Goal: Information Seeking & Learning: Learn about a topic

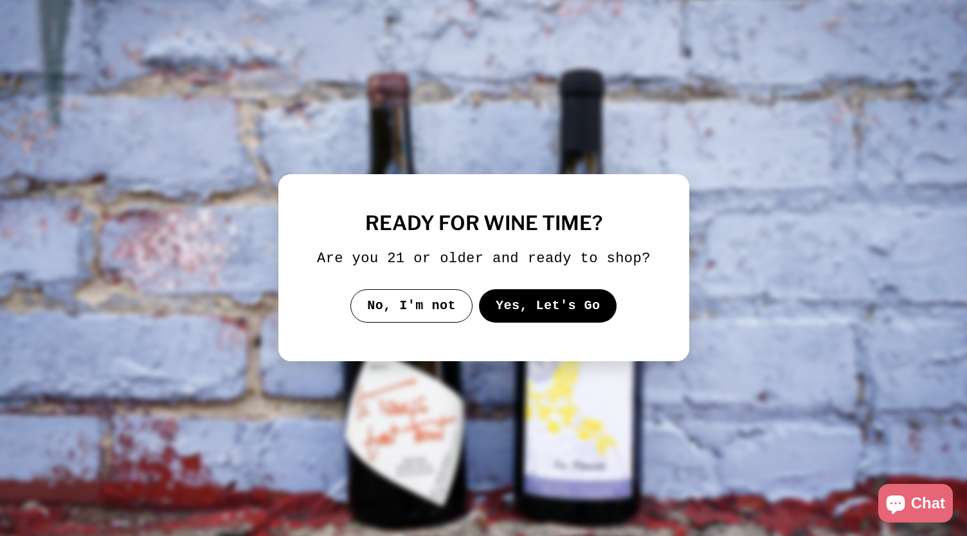
click at [540, 304] on button "Yes, Let's Go" at bounding box center [547, 305] width 138 height 33
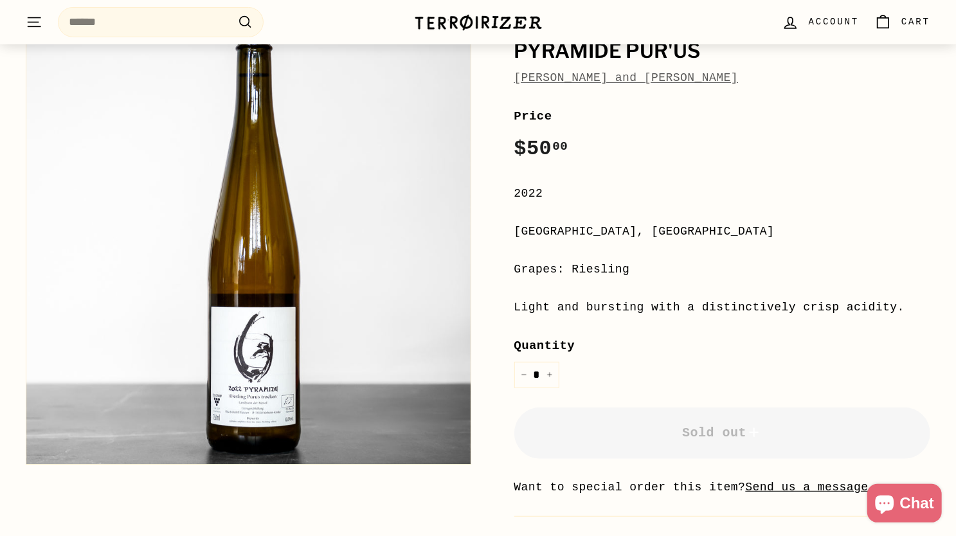
scroll to position [150, 0]
click at [588, 312] on div "Light and bursting with a distinctively crisp acidity." at bounding box center [723, 307] width 417 height 19
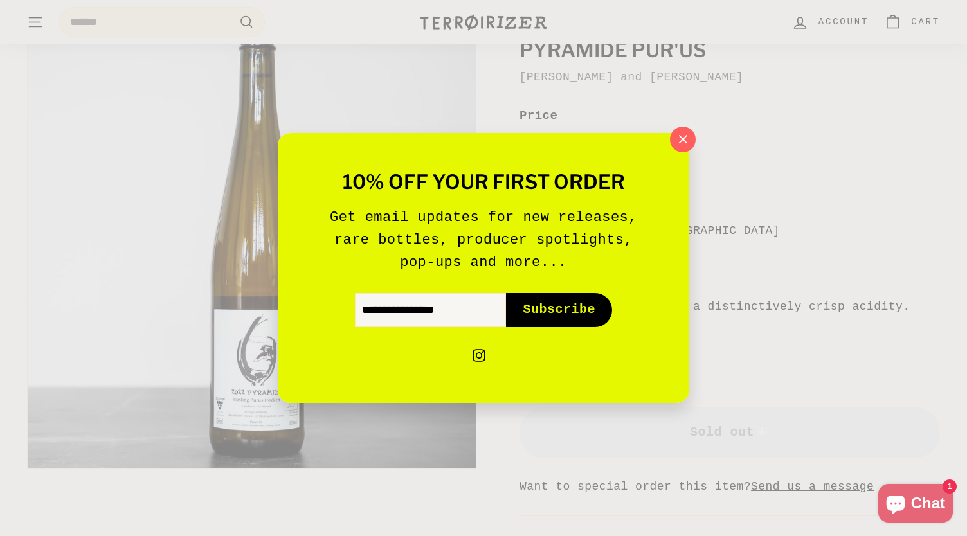
click at [581, 331] on ul "instagram Instagram" at bounding box center [483, 346] width 334 height 38
click at [675, 147] on icon "button" at bounding box center [682, 139] width 19 height 19
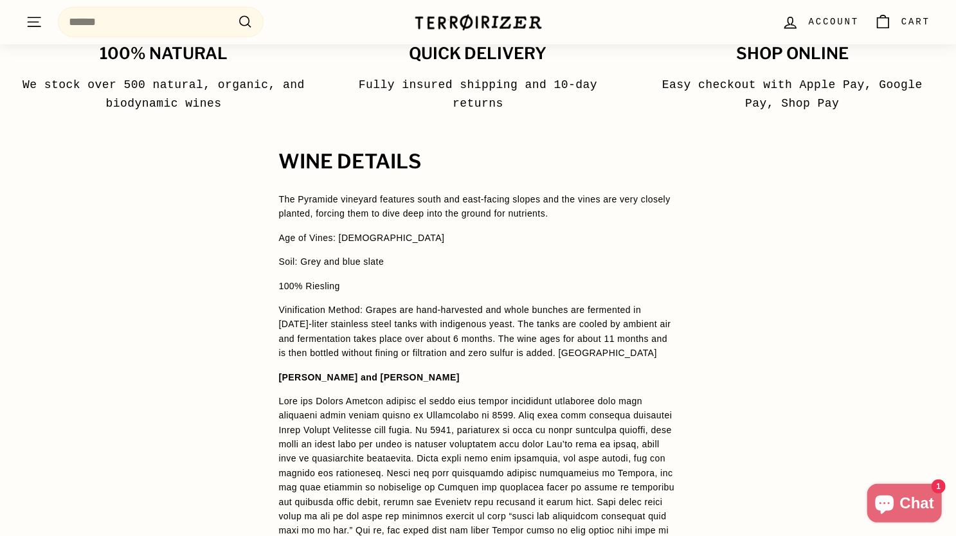
scroll to position [846, 0]
click at [364, 223] on span "The Pyramide vineyard features south and east-facing slopes and the vines are v…" at bounding box center [478, 410] width 399 height 437
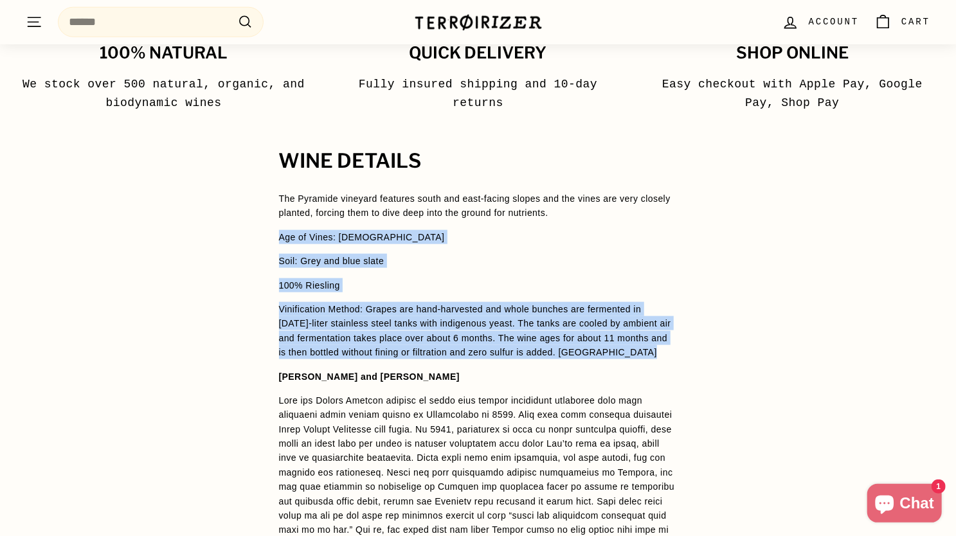
drag, startPoint x: 364, startPoint y: 223, endPoint x: 369, endPoint y: 305, distance: 83.1
click at [369, 305] on span "The Pyramide vineyard features south and east-facing slopes and the vines are v…" at bounding box center [478, 410] width 399 height 437
click at [369, 305] on p "Vinification Method: Grapes are hand-harvested and whole bunches are fermented …" at bounding box center [478, 331] width 399 height 58
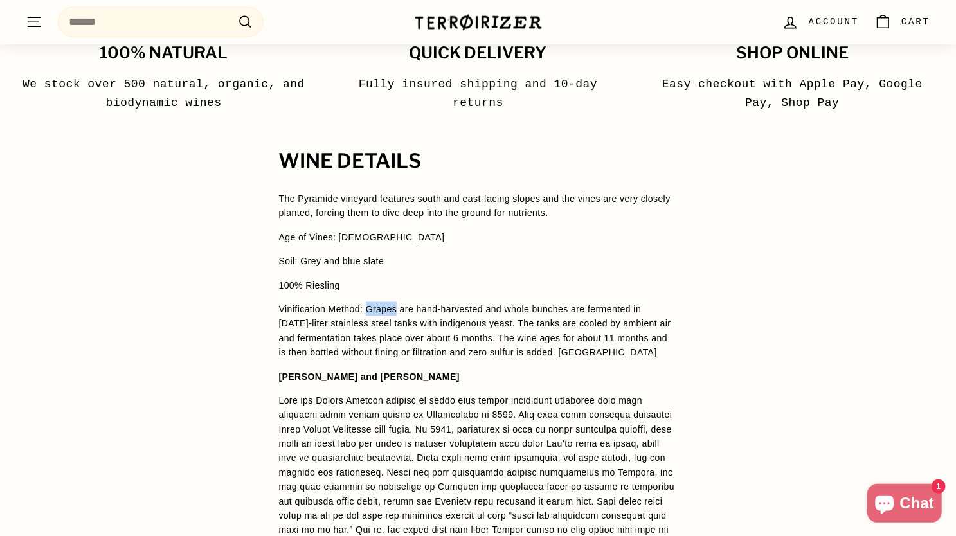
click at [369, 305] on p "Vinification Method: Grapes are hand-harvested and whole bunches are fermented …" at bounding box center [478, 331] width 399 height 58
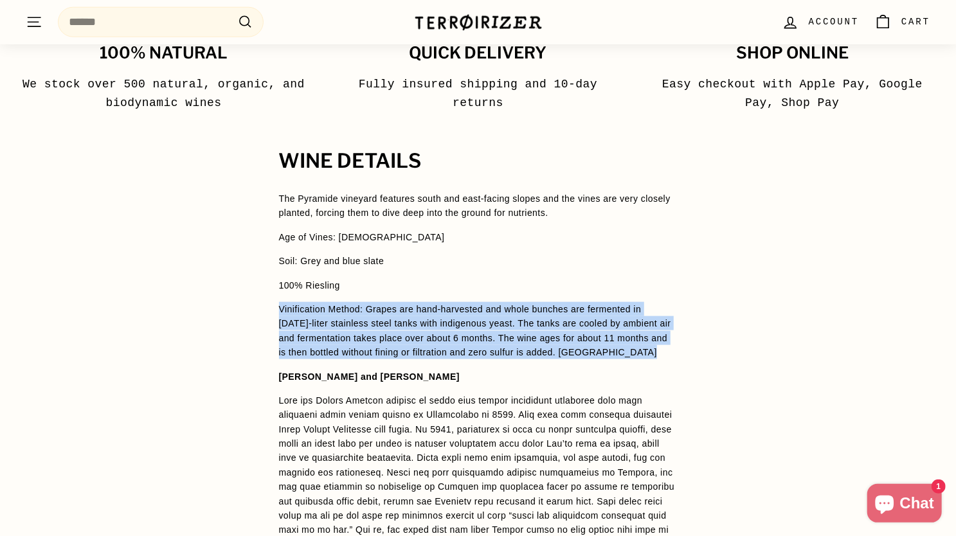
click at [369, 305] on p "Vinification Method: Grapes are hand-harvested and whole bunches are fermented …" at bounding box center [478, 331] width 399 height 58
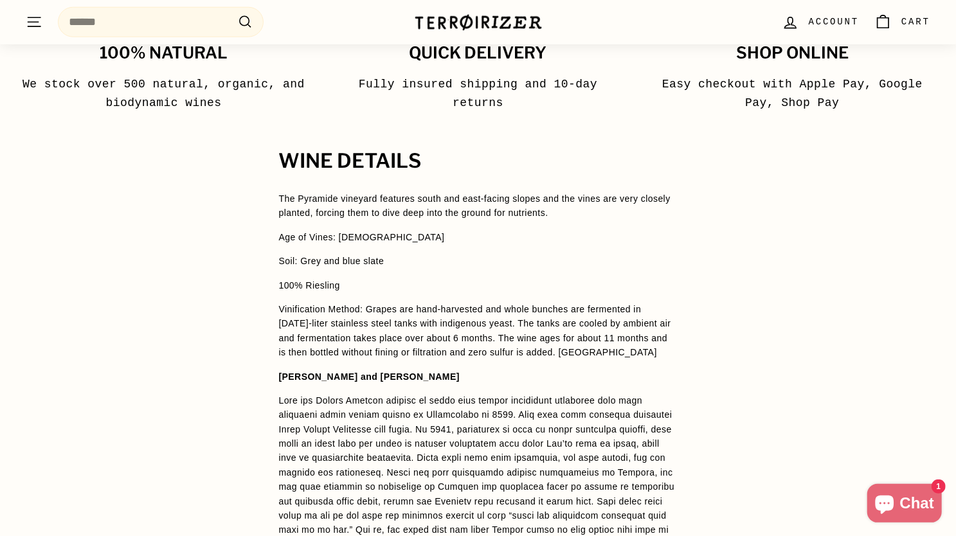
click at [381, 310] on p "Vinification Method: Grapes are hand-harvested and whole bunches are fermented …" at bounding box center [478, 331] width 399 height 58
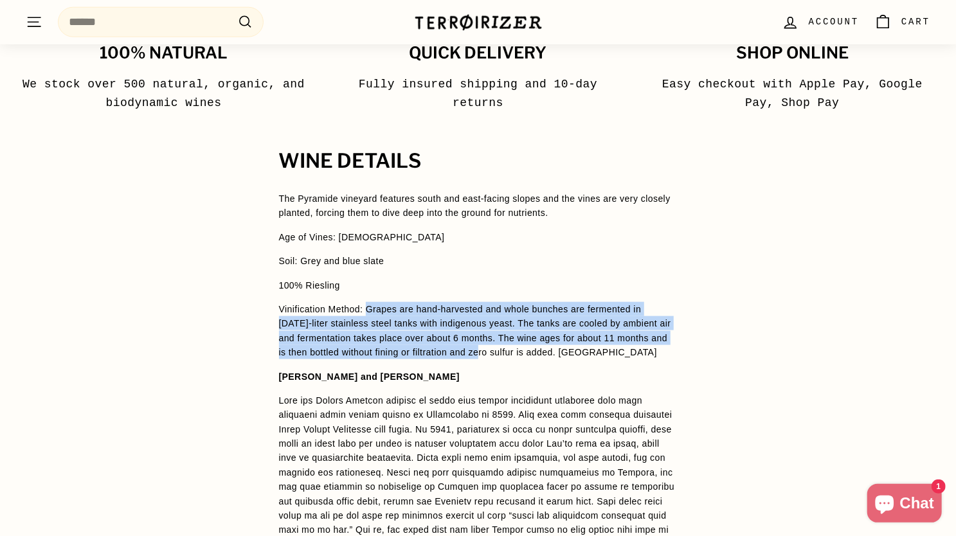
drag, startPoint x: 381, startPoint y: 310, endPoint x: 477, endPoint y: 356, distance: 106.7
click at [477, 356] on p "Vinification Method: Grapes are hand-harvested and whole bunches are fermented …" at bounding box center [478, 331] width 399 height 58
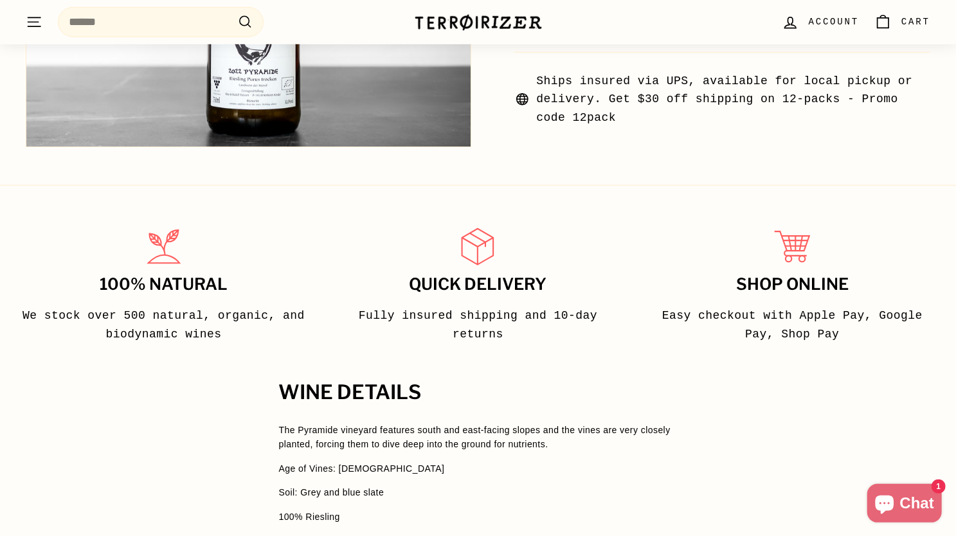
scroll to position [614, 0]
click at [422, 435] on p "The Pyramide vineyard features south and east-facing slopes and the vines are v…" at bounding box center [478, 438] width 399 height 29
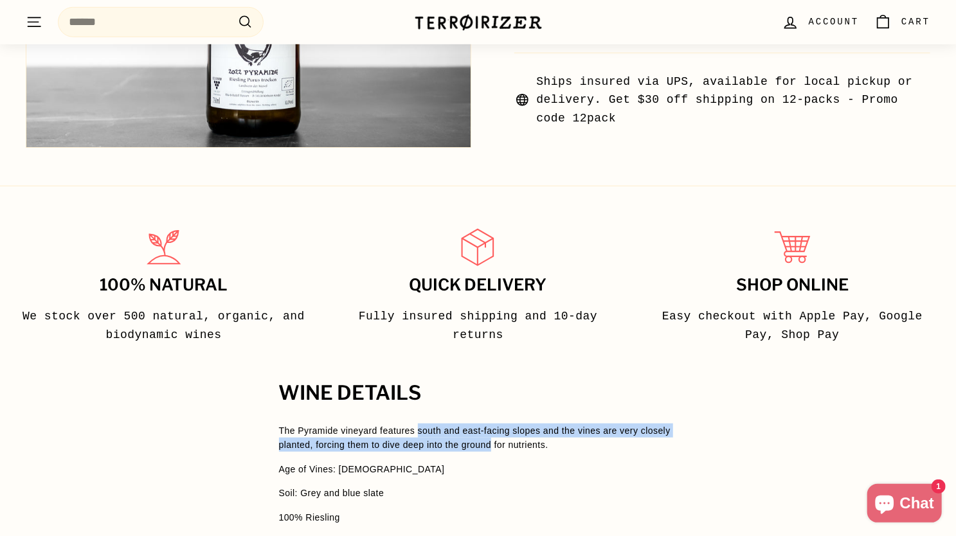
drag, startPoint x: 422, startPoint y: 435, endPoint x: 491, endPoint y: 448, distance: 70.0
click at [491, 448] on p "The Pyramide vineyard features south and east-facing slopes and the vines are v…" at bounding box center [478, 438] width 399 height 29
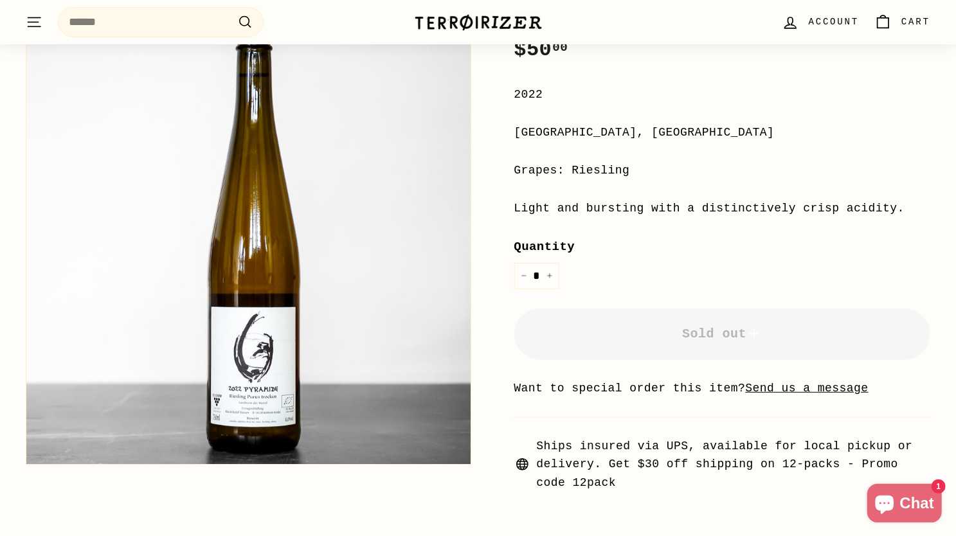
scroll to position [0, 0]
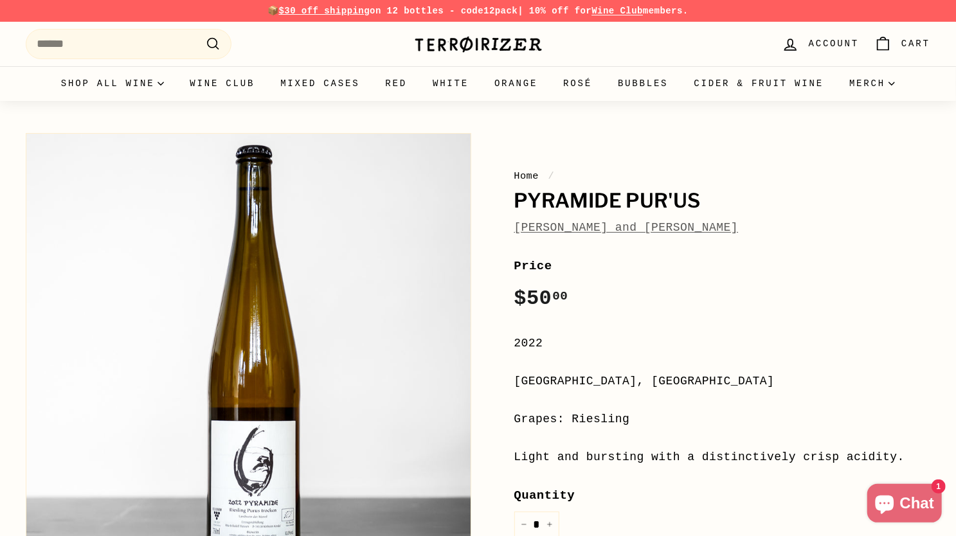
click at [532, 204] on h1 "Pyramide Pur'us" at bounding box center [723, 201] width 417 height 22
drag, startPoint x: 532, startPoint y: 204, endPoint x: 551, endPoint y: 199, distance: 19.2
click at [551, 199] on h1 "Pyramide Pur'us" at bounding box center [723, 201] width 417 height 22
click at [605, 277] on div "Price Regular price $50 00 $50.00 /" at bounding box center [723, 286] width 417 height 59
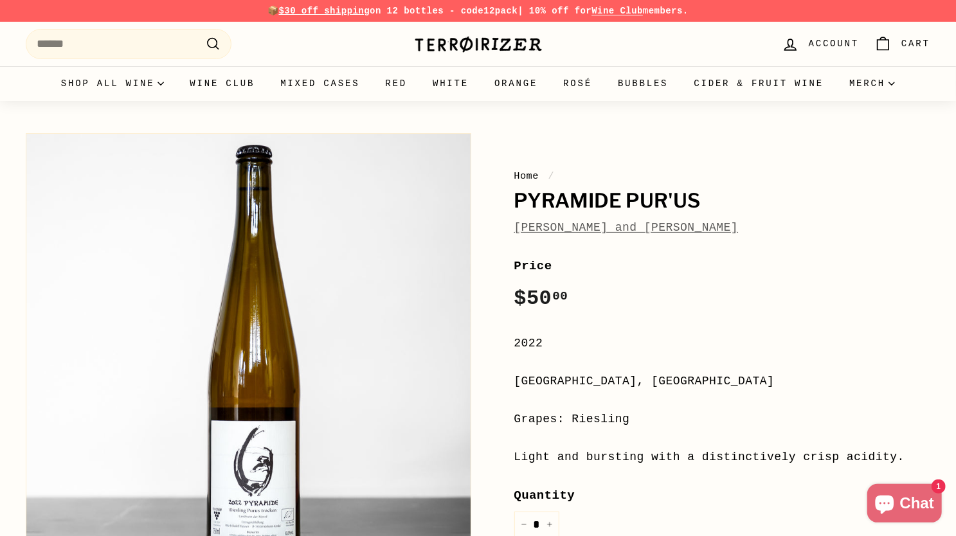
click at [582, 231] on link "[PERSON_NAME] and [PERSON_NAME]" at bounding box center [627, 227] width 224 height 13
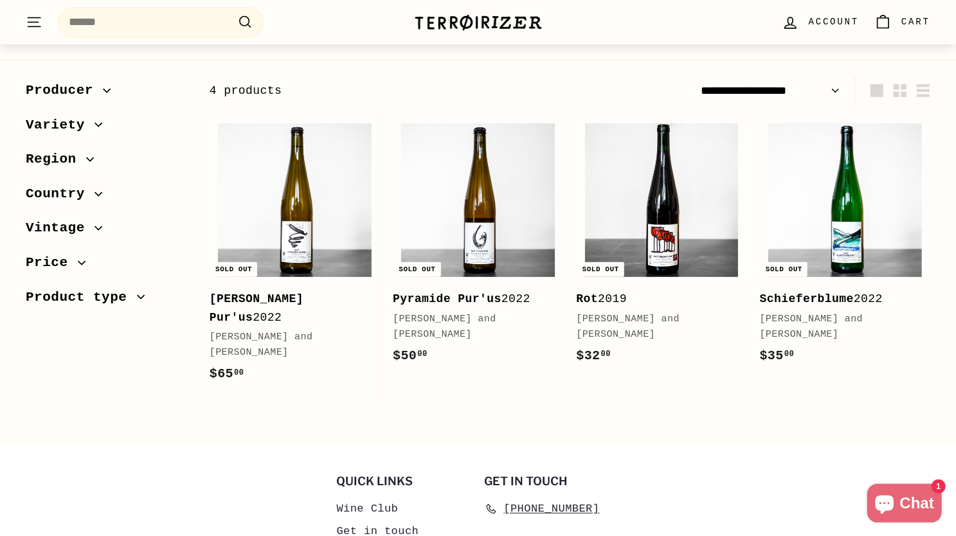
scroll to position [136, 0]
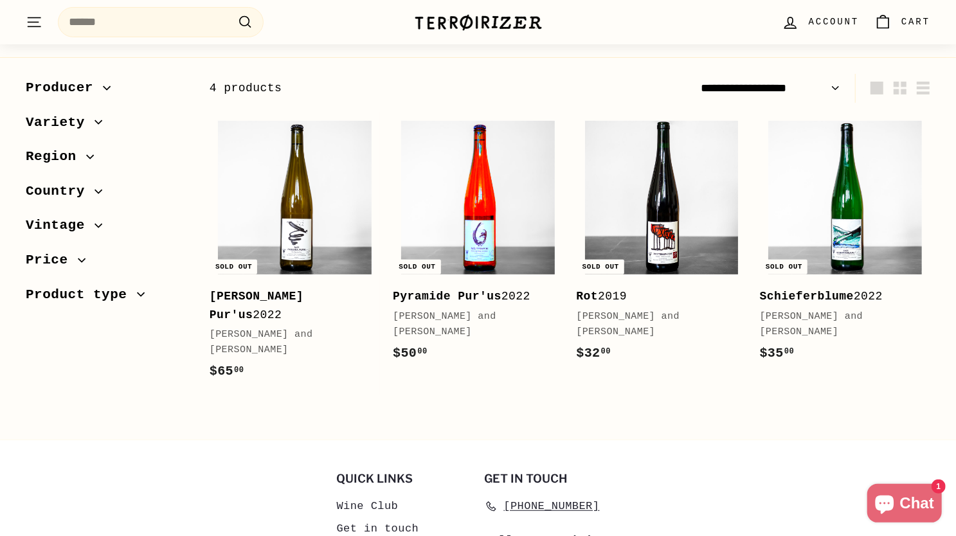
click at [505, 223] on img at bounding box center [478, 198] width 154 height 154
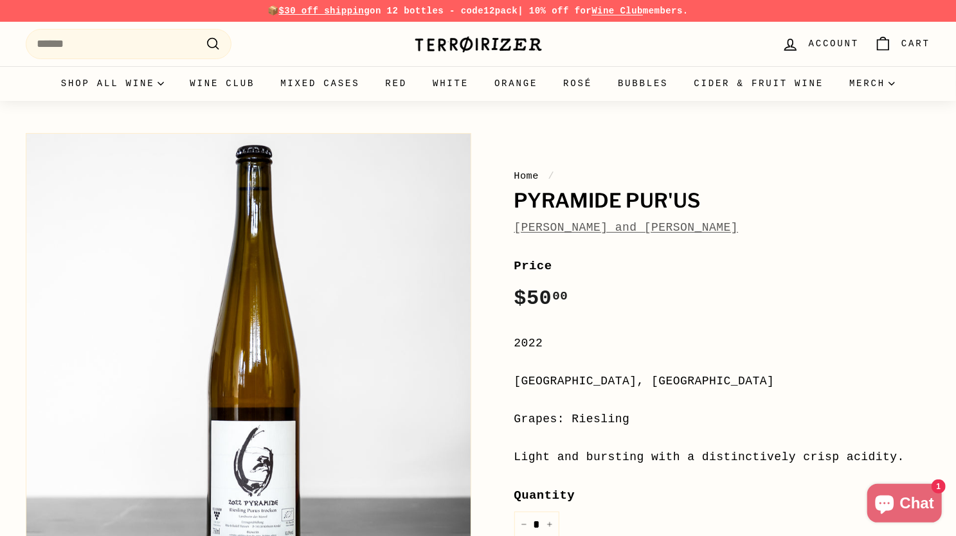
click at [583, 231] on link "[PERSON_NAME] and [PERSON_NAME]" at bounding box center [627, 227] width 224 height 13
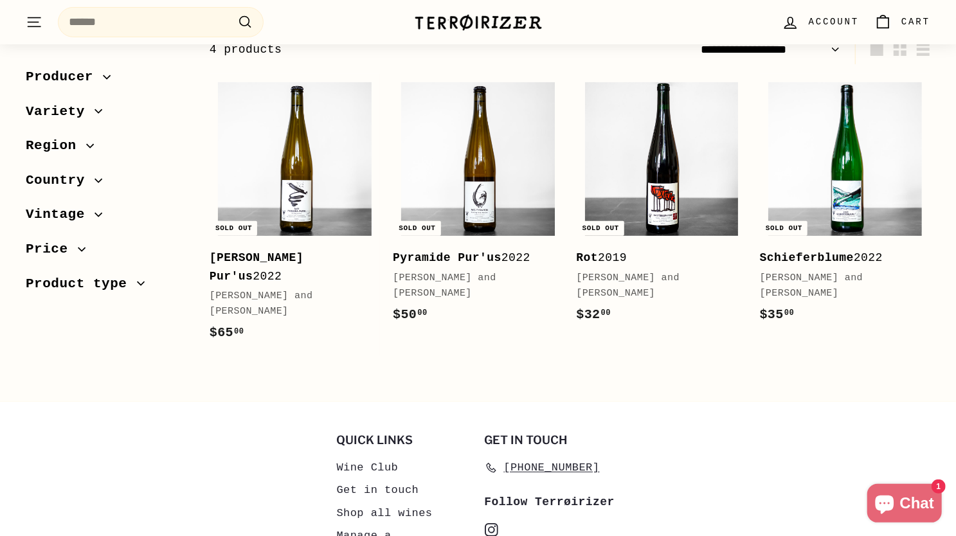
scroll to position [173, 0]
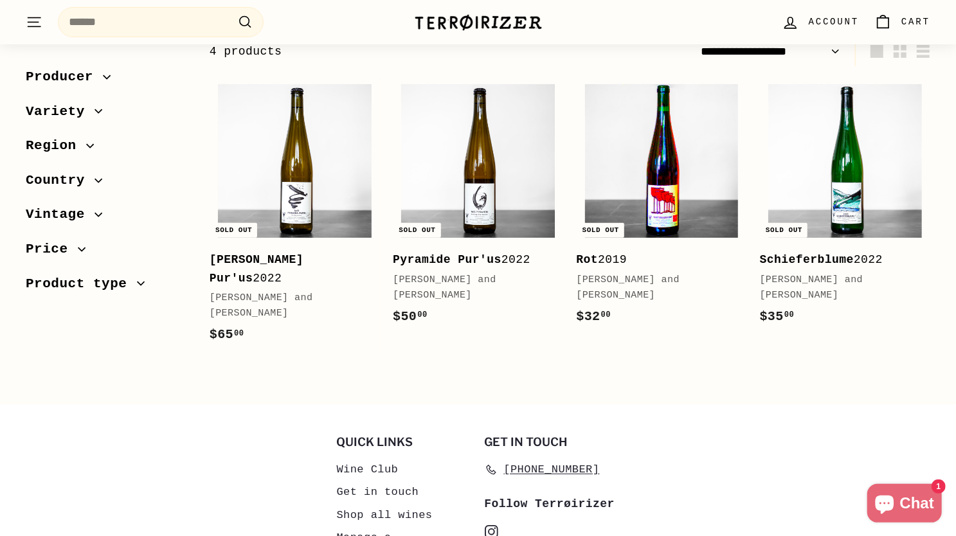
click at [668, 146] on img at bounding box center [662, 161] width 154 height 154
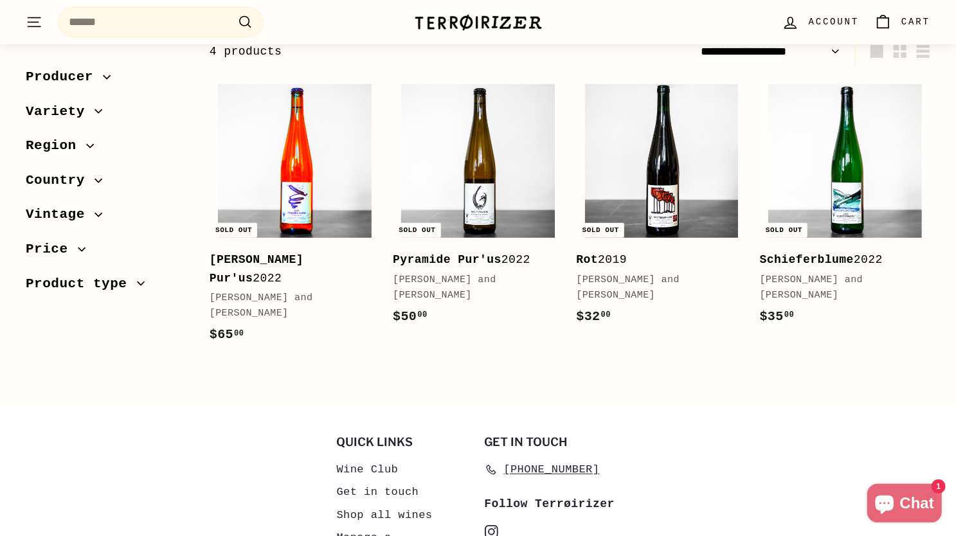
click at [314, 187] on img at bounding box center [295, 161] width 154 height 154
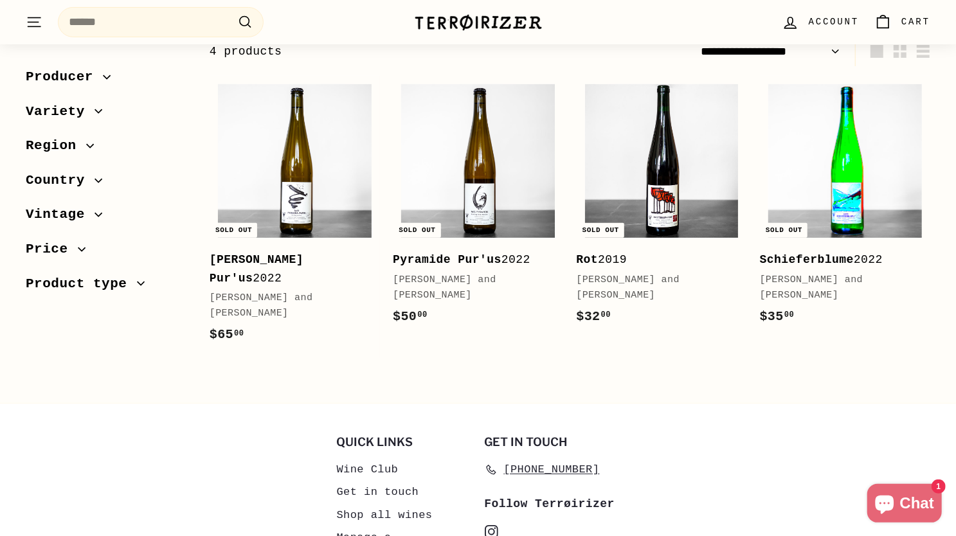
click at [858, 188] on img at bounding box center [846, 161] width 154 height 154
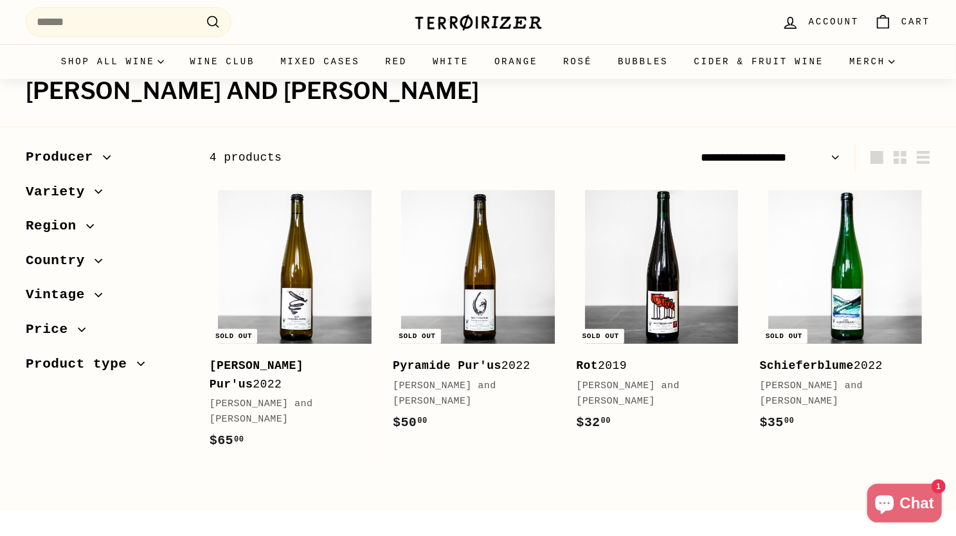
scroll to position [0, 0]
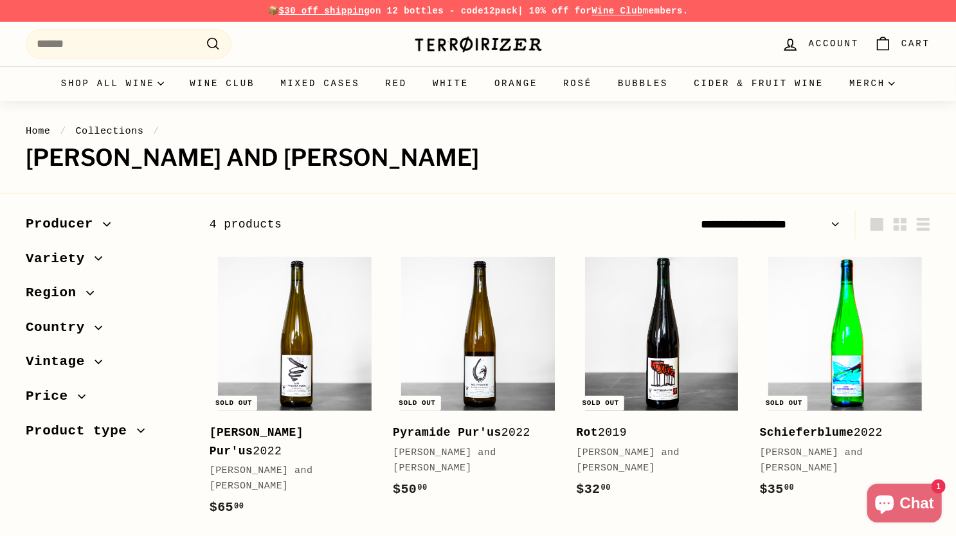
click at [801, 327] on img at bounding box center [846, 334] width 154 height 154
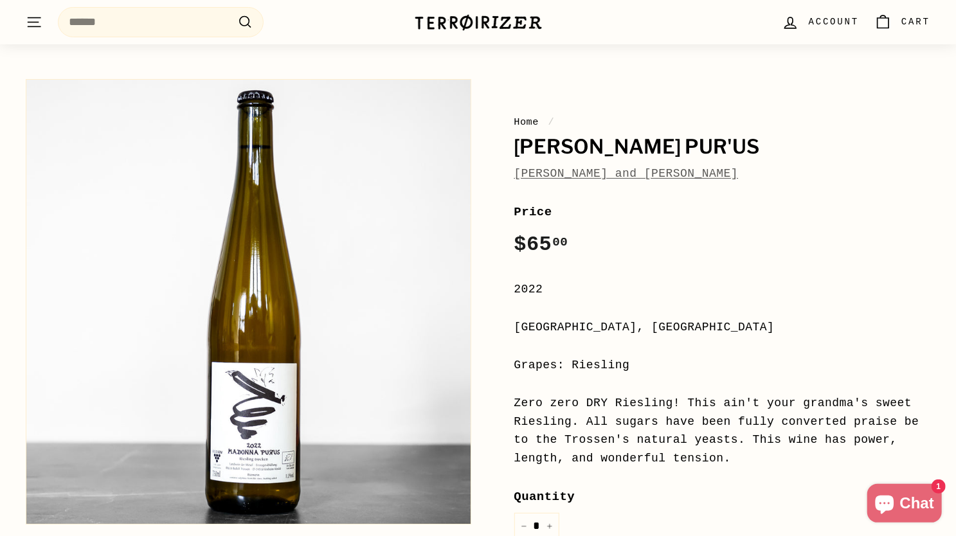
scroll to position [150, 0]
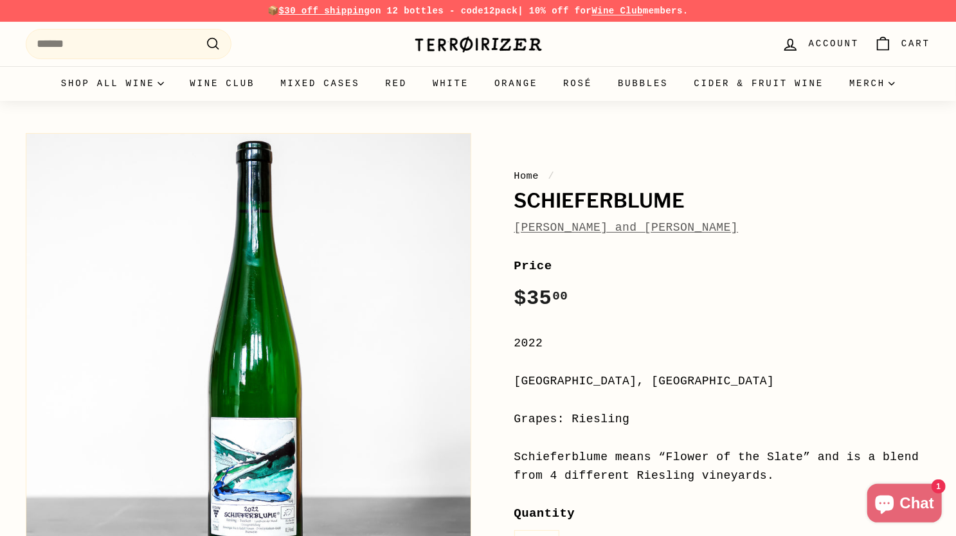
click at [513, 226] on div "Home / Schieferblume [PERSON_NAME] and [PERSON_NAME] Price Regular price $35 00…" at bounding box center [709, 443] width 446 height 633
drag, startPoint x: 513, startPoint y: 226, endPoint x: 668, endPoint y: 235, distance: 155.9
click at [668, 235] on div "Home / Schieferblume [PERSON_NAME] and [PERSON_NAME] Price Regular price $35 00…" at bounding box center [709, 443] width 446 height 633
click at [630, 308] on div "Price Regular price $35 00 $35.00 /" at bounding box center [723, 286] width 417 height 59
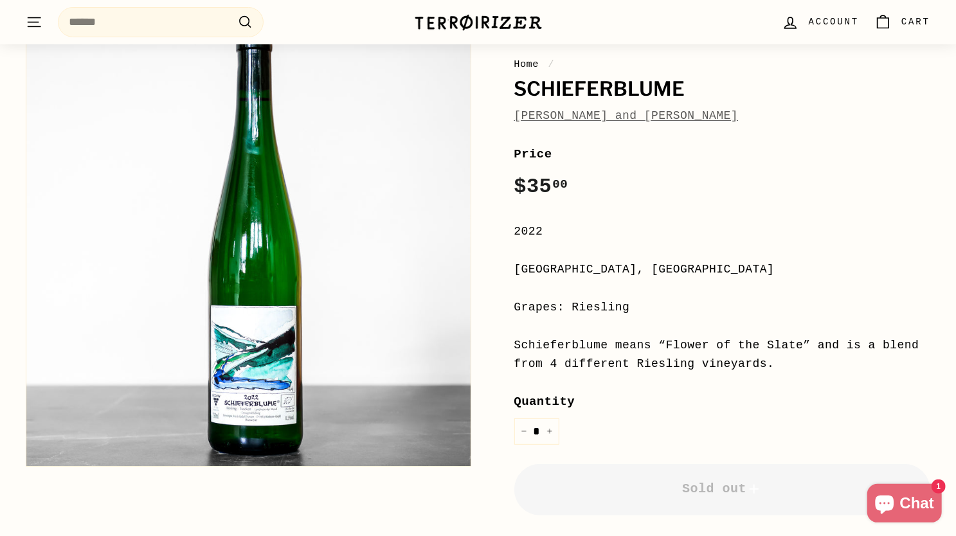
scroll to position [113, 0]
